Goal: Navigation & Orientation: Find specific page/section

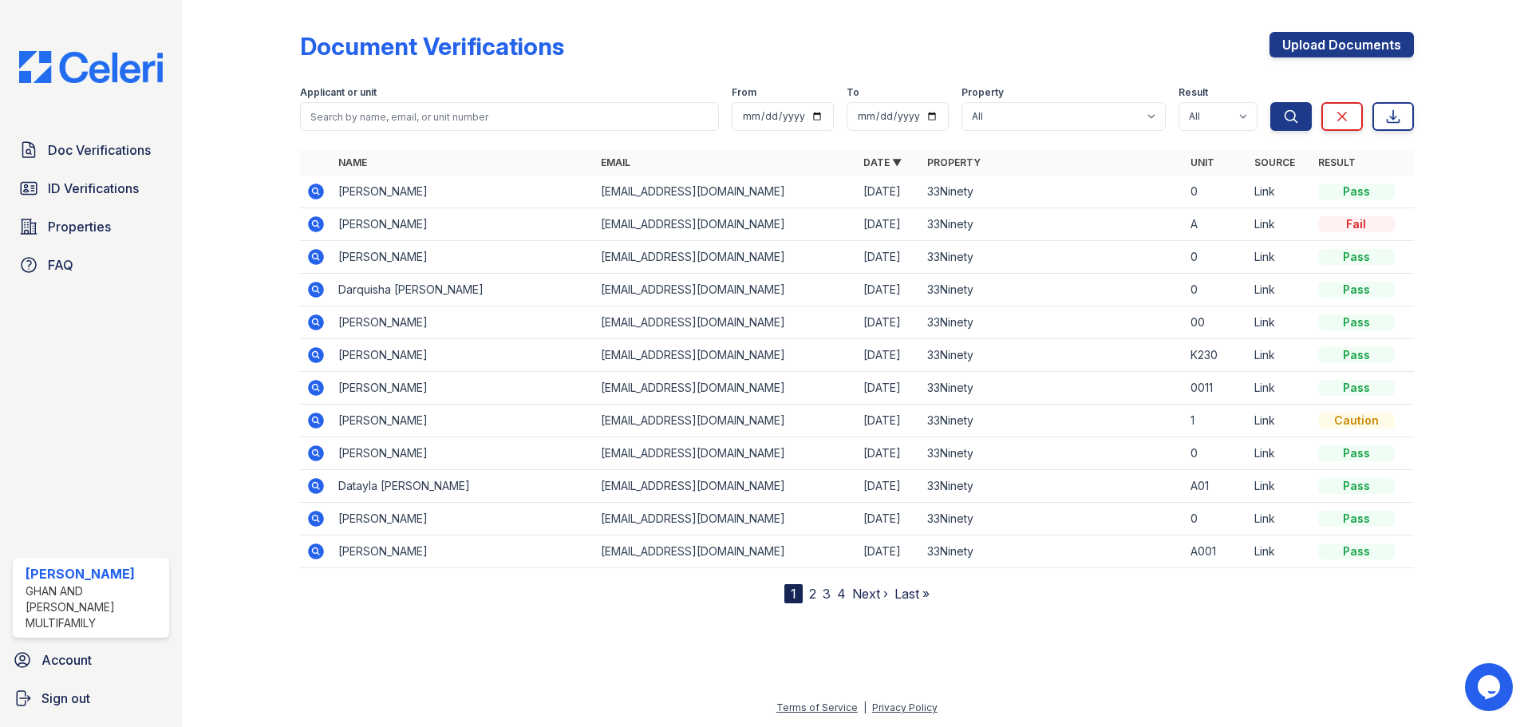
click at [815, 590] on link "2" at bounding box center [812, 594] width 7 height 16
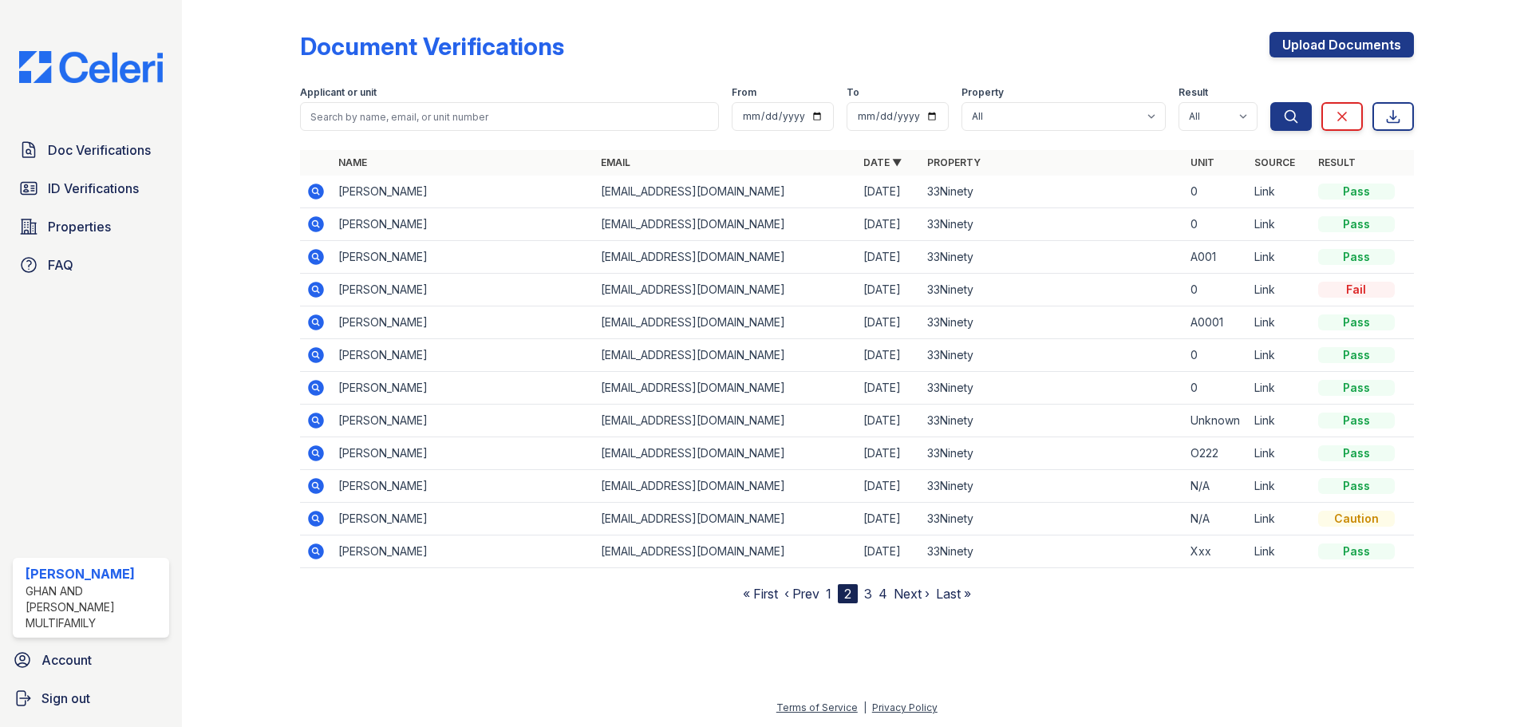
click at [866, 598] on link "3" at bounding box center [868, 594] width 8 height 16
click at [842, 598] on link "2" at bounding box center [841, 594] width 7 height 16
click at [830, 595] on link "1" at bounding box center [829, 594] width 6 height 16
